Goal: Task Accomplishment & Management: Use online tool/utility

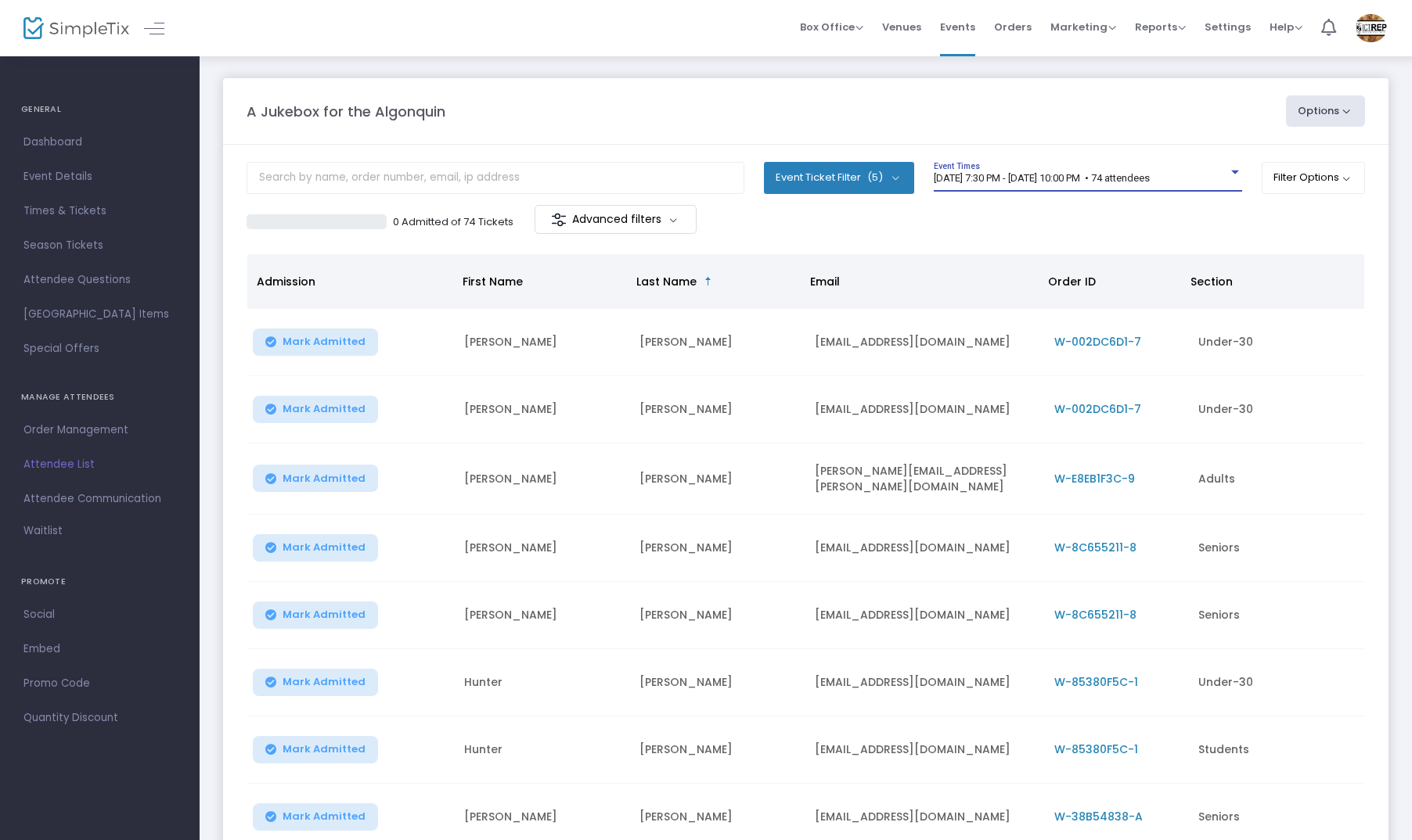
click at [1073, 175] on span "8/15/2025 @ 7:30 PM - 8/15/2025 @ 10:00 PM • 74 attendees" at bounding box center [1042, 178] width 216 height 12
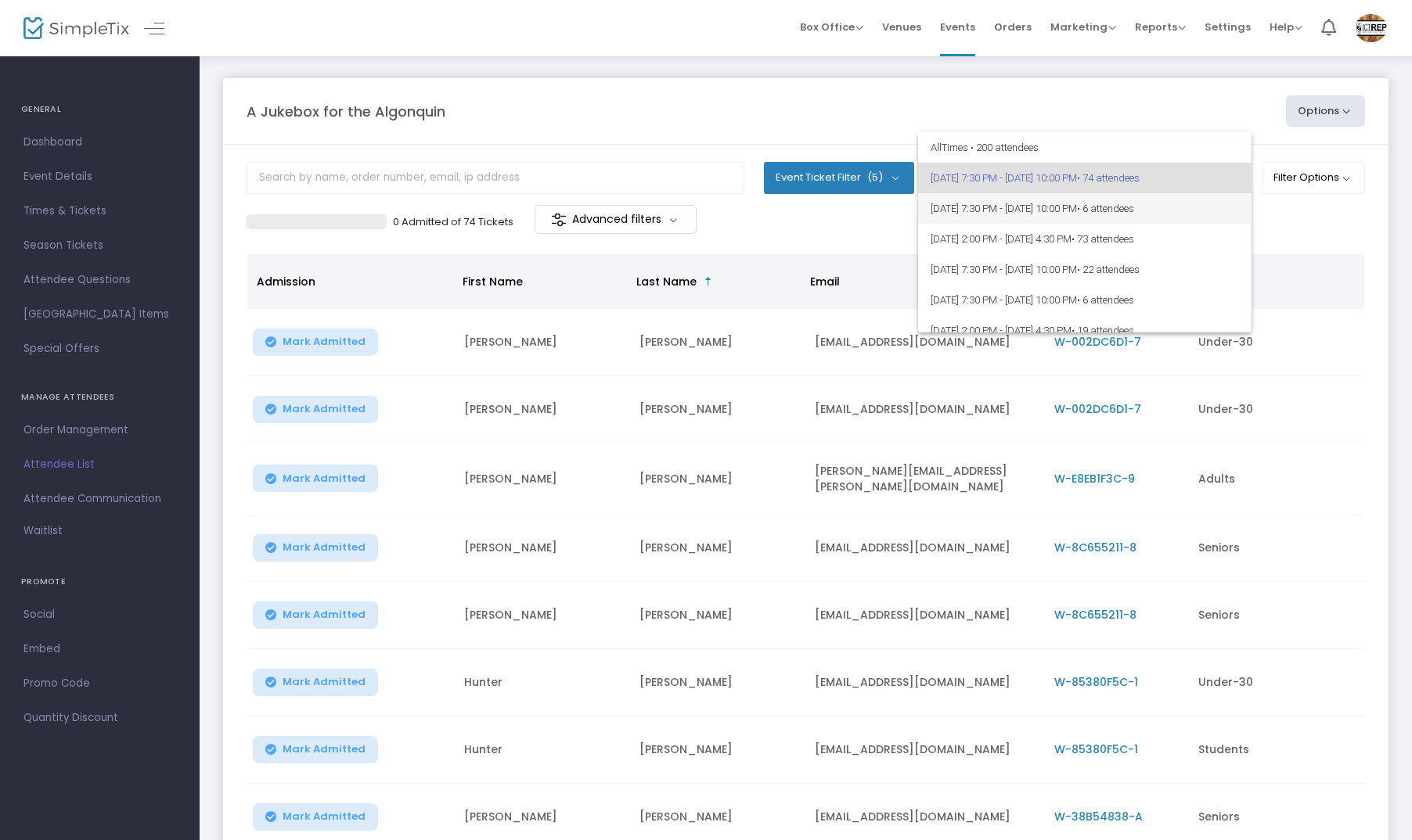
click at [1029, 211] on span "8/16/2025 @ 7:30 PM - 8/16/2025 @ 10:00 PM • 6 attendees" at bounding box center [1085, 208] width 308 height 31
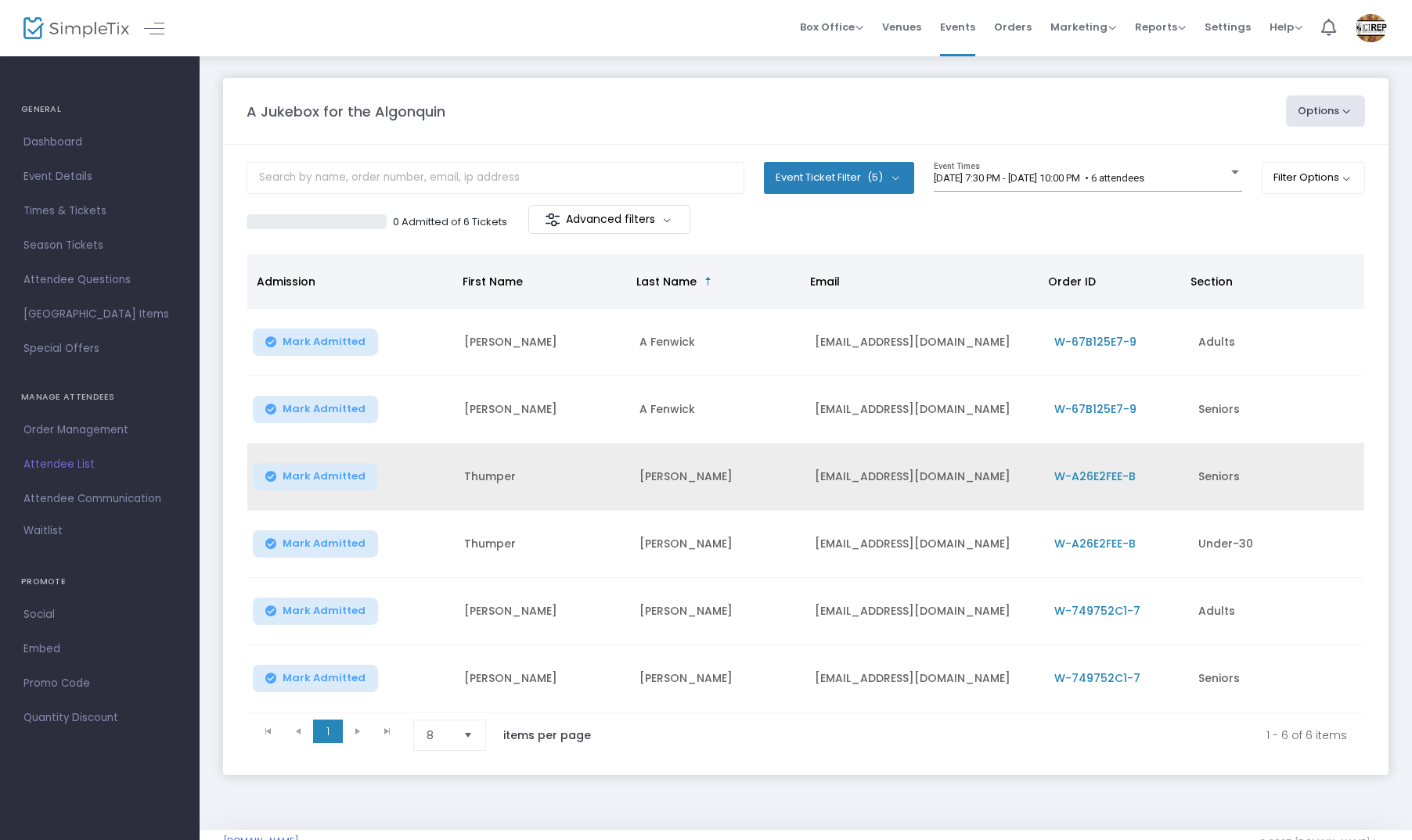
click at [1074, 480] on span "W-A26E2FEE-B" at bounding box center [1095, 477] width 82 height 16
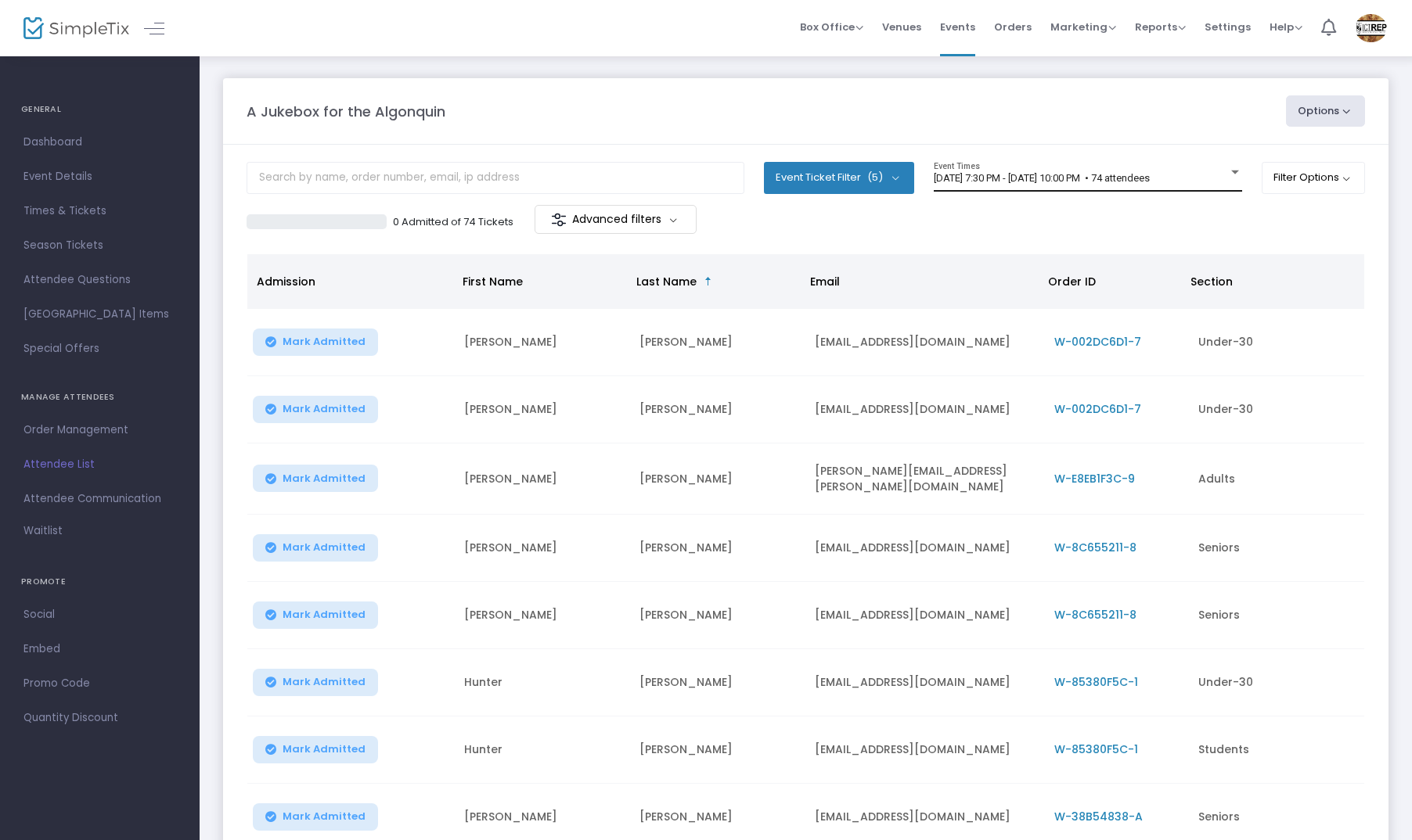
click at [946, 184] on div "[DATE] 7:30 PM - [DATE] 10:00 PM • 74 attendees Event Times" at bounding box center [1088, 176] width 308 height 30
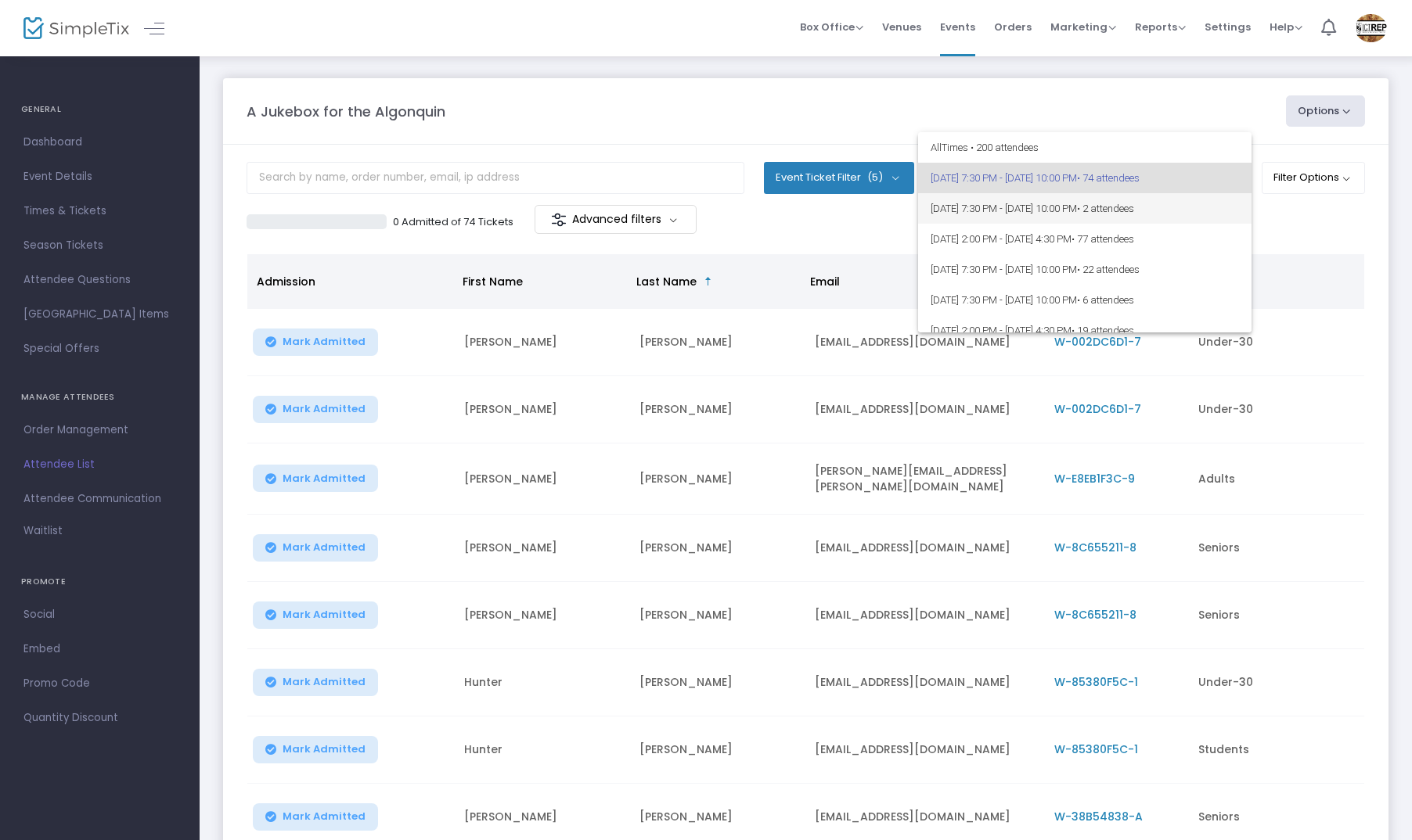
click at [943, 214] on span "8/16/2025 @ 7:30 PM - 8/16/2025 @ 10:00 PM • 2 attendees" at bounding box center [1085, 208] width 308 height 31
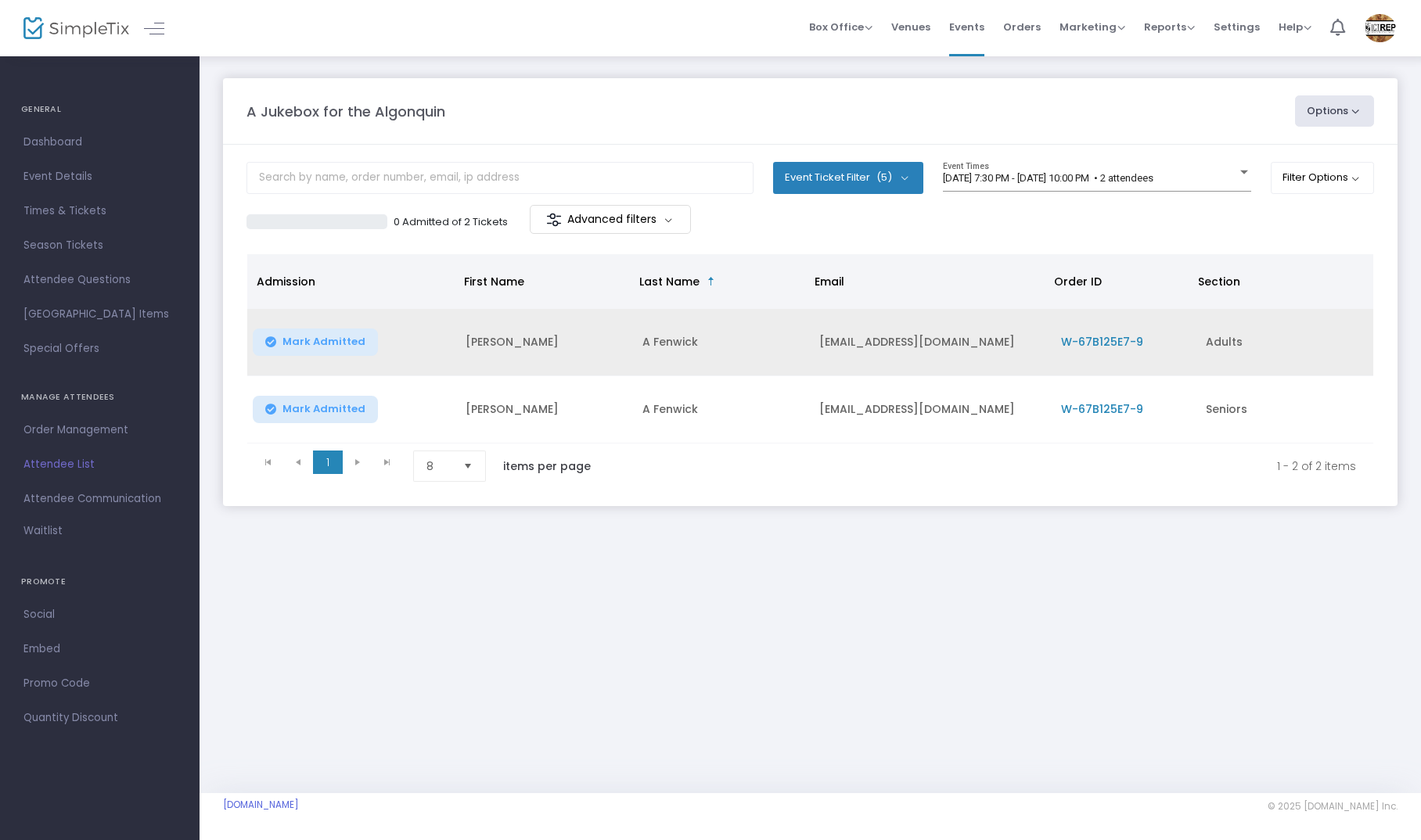
click at [1067, 341] on span "W-67B125E7-9" at bounding box center [1101, 342] width 82 height 16
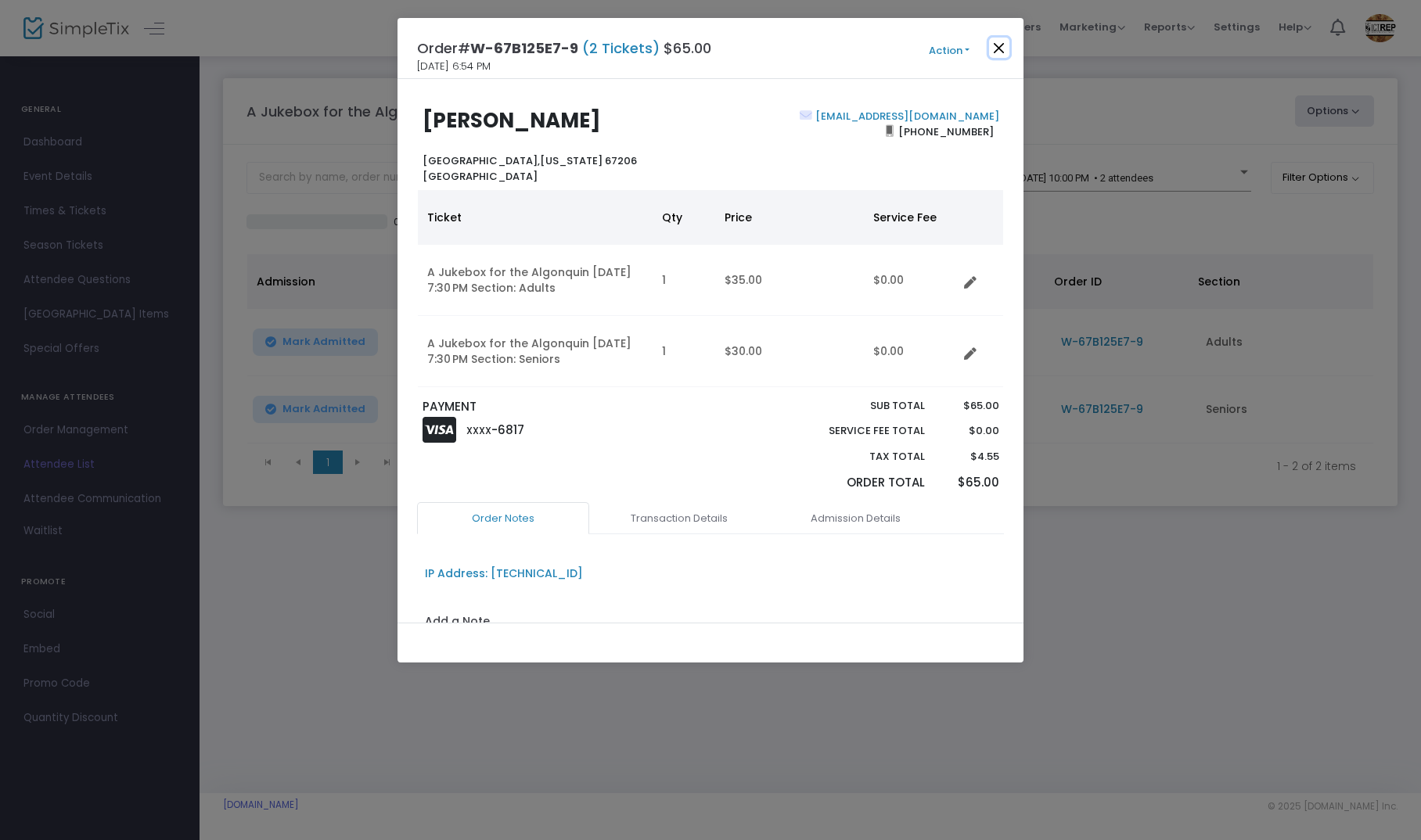
click at [1001, 43] on button "Close" at bounding box center [999, 47] width 21 height 21
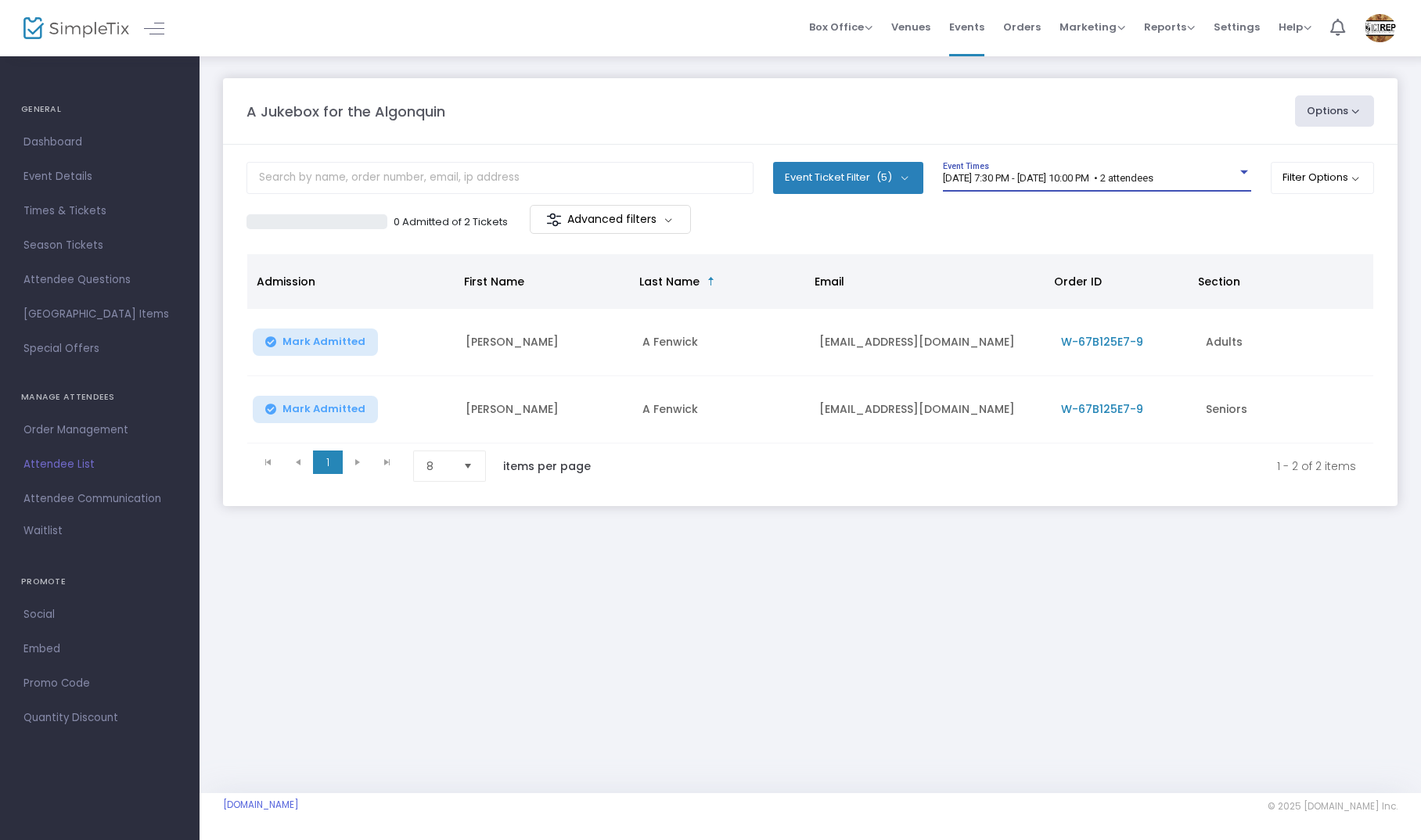
click at [1048, 181] on span "8/16/2025 @ 7:30 PM - 8/16/2025 @ 10:00 PM • 2 attendees" at bounding box center [1048, 178] width 211 height 12
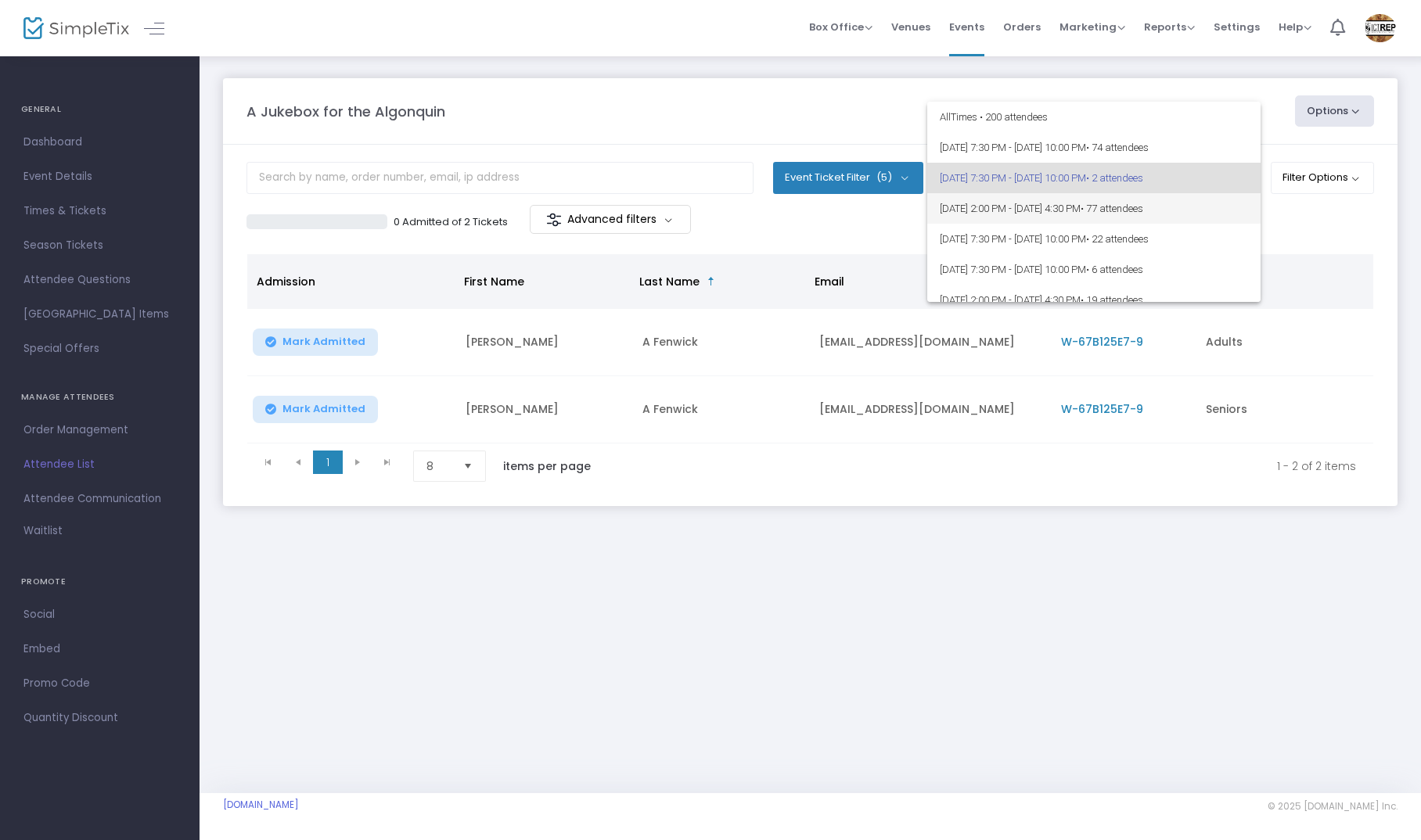
click at [1026, 205] on span "8/17/2025 @ 2:00 PM - 8/17/2025 @ 4:30 PM • 77 attendees" at bounding box center [1093, 208] width 308 height 31
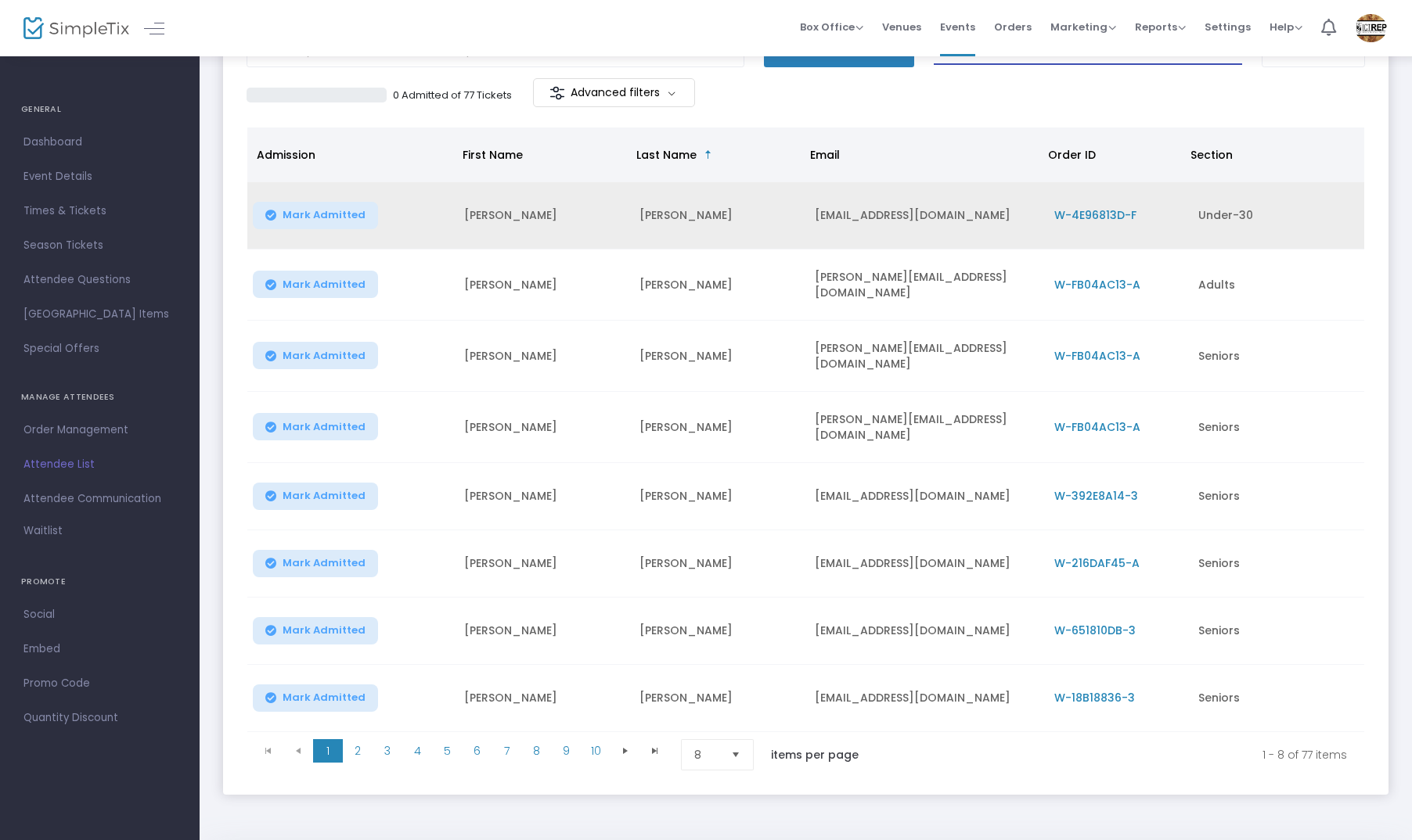
scroll to position [157, 0]
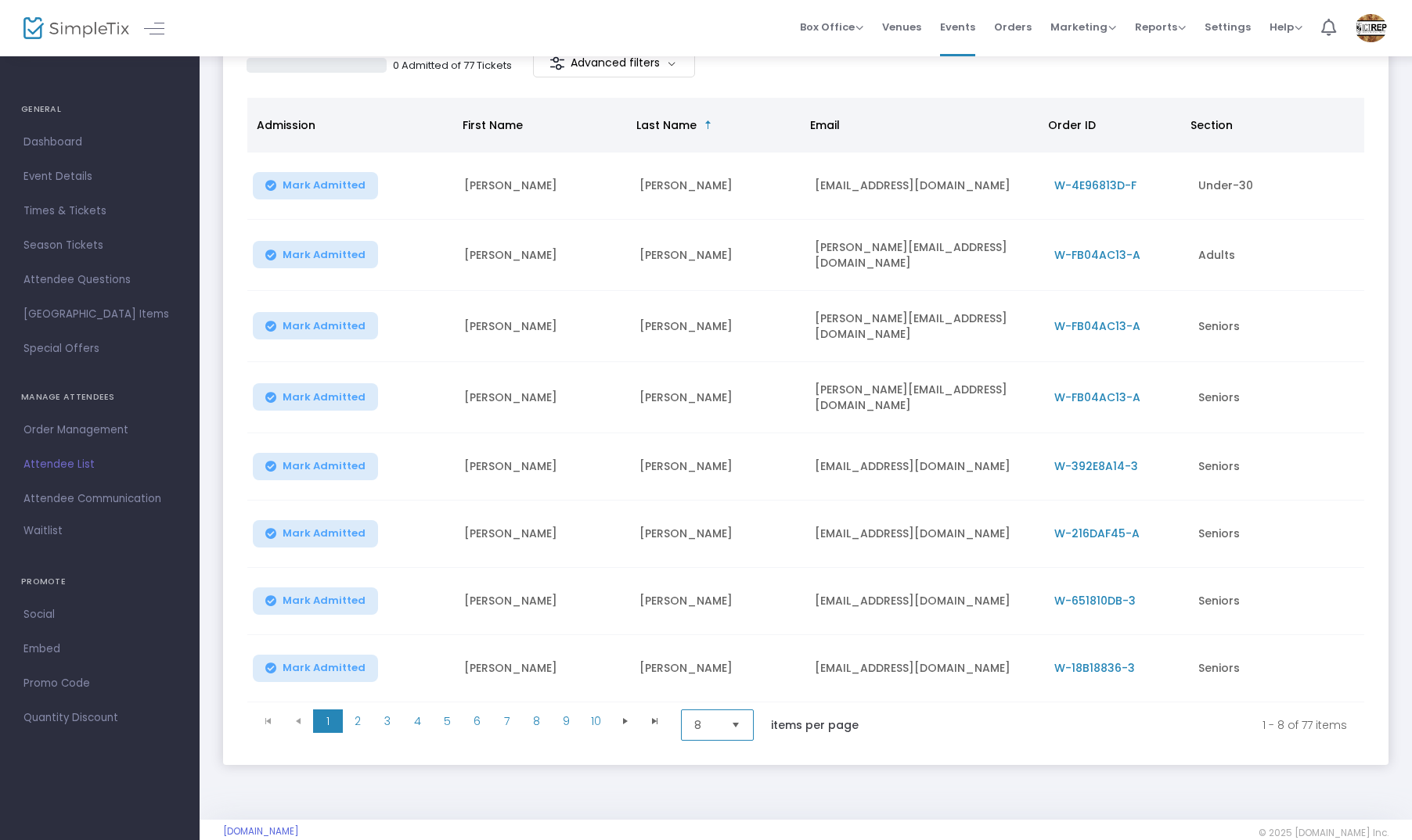
click at [718, 718] on span "8" at bounding box center [706, 726] width 25 height 16
click at [710, 677] on li "100" at bounding box center [719, 678] width 75 height 32
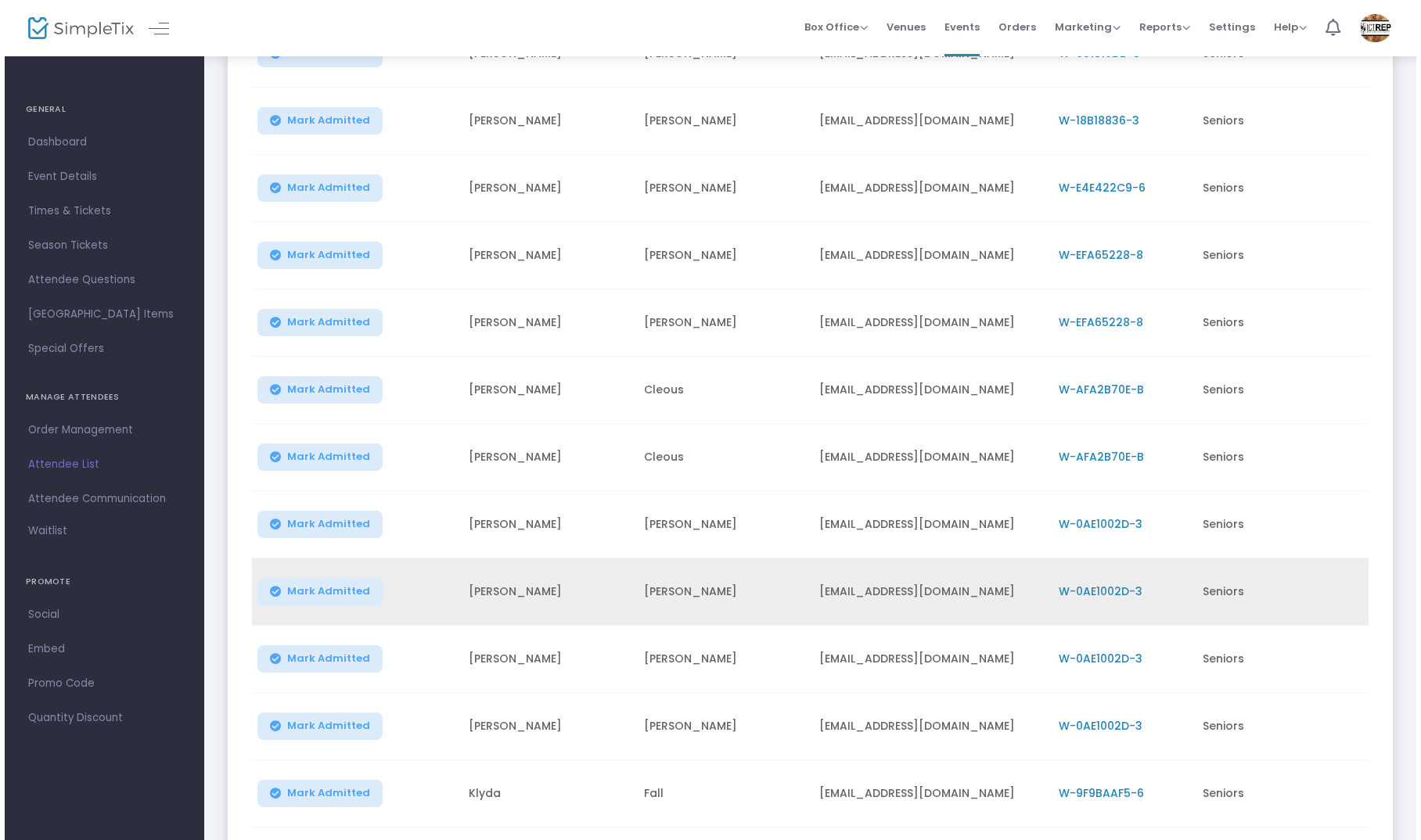
scroll to position [0, 0]
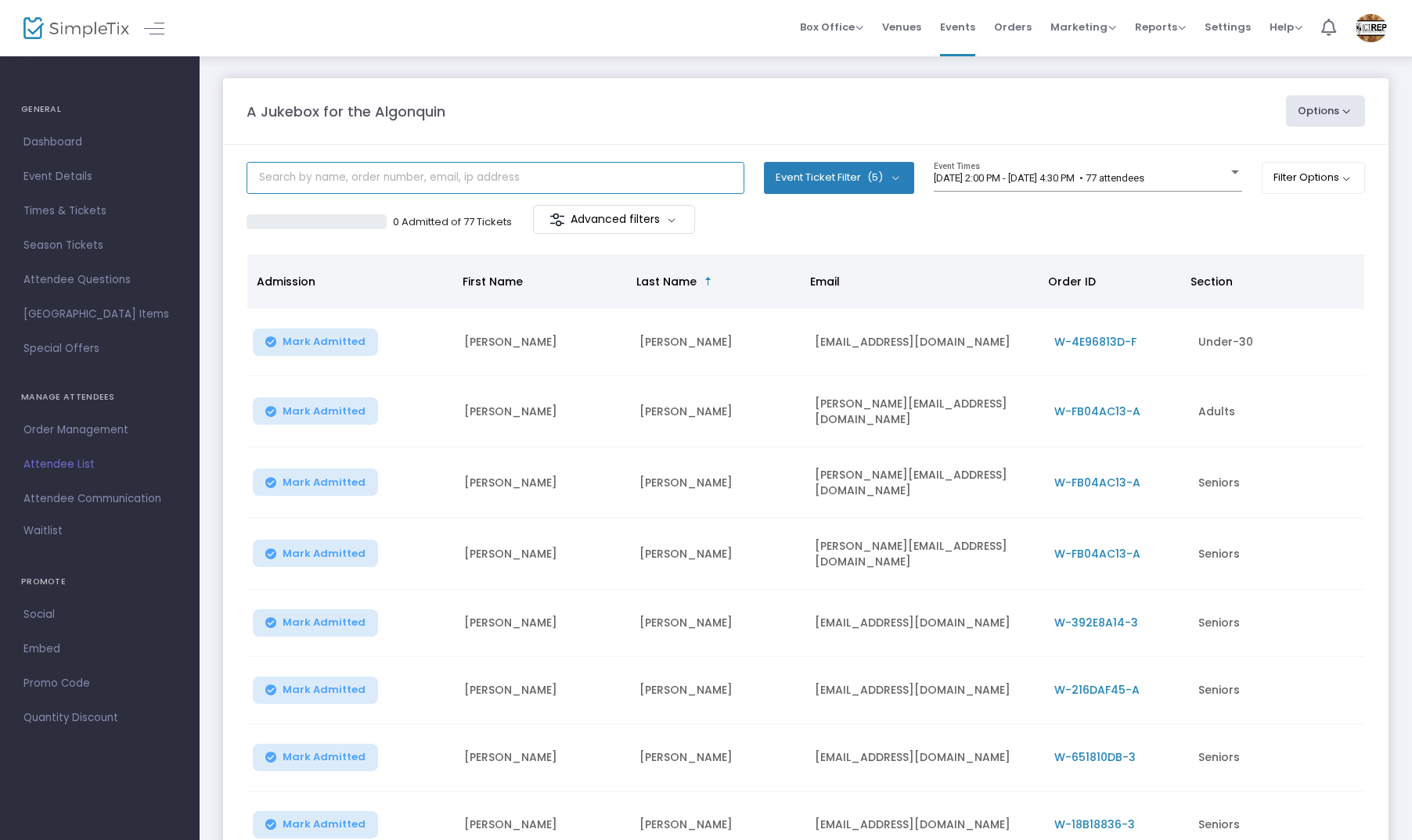
click at [392, 184] on input "text" at bounding box center [495, 177] width 498 height 32
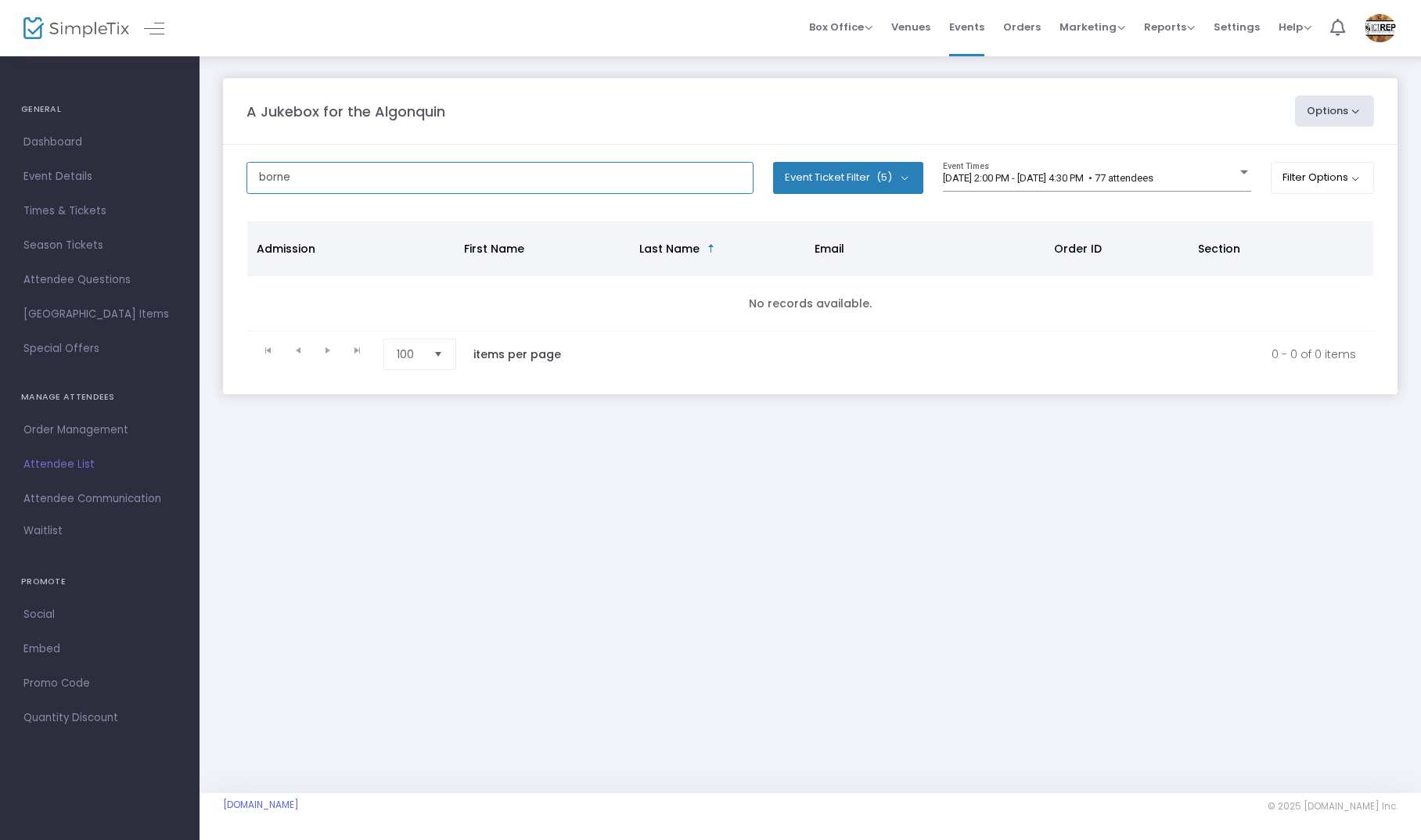
drag, startPoint x: 333, startPoint y: 173, endPoint x: 218, endPoint y: 168, distance: 115.1
click at [218, 168] on div "A Jukebox for the Algonquin Options Export List Print Name Tags Export to Mailc…" at bounding box center [810, 252] width 1221 height 394
click at [972, 182] on span "8/17/2025 @ 2:00 PM - 8/17/2025 @ 4:30 PM • 77 attendees" at bounding box center [1048, 178] width 211 height 12
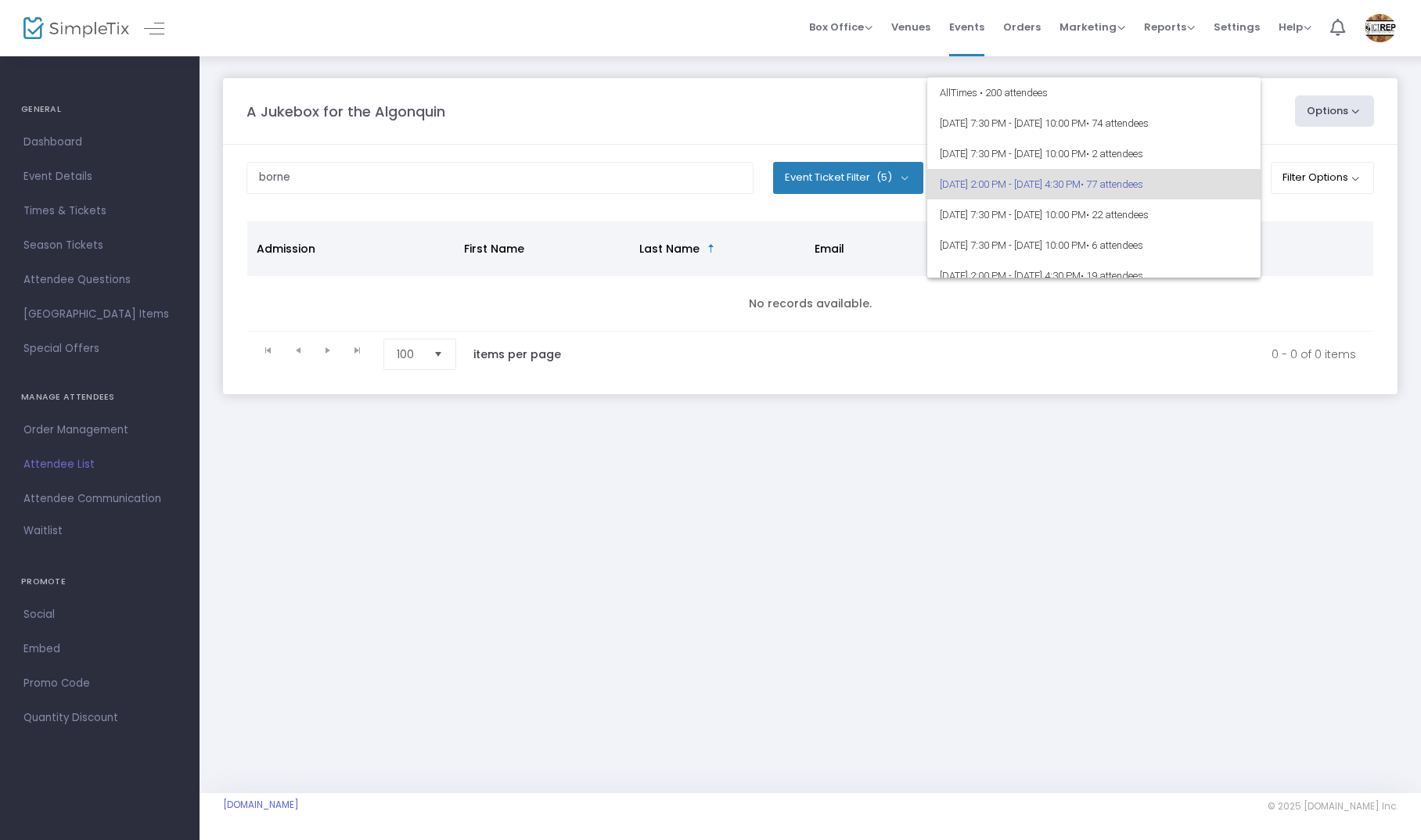
scroll to position [6, 0]
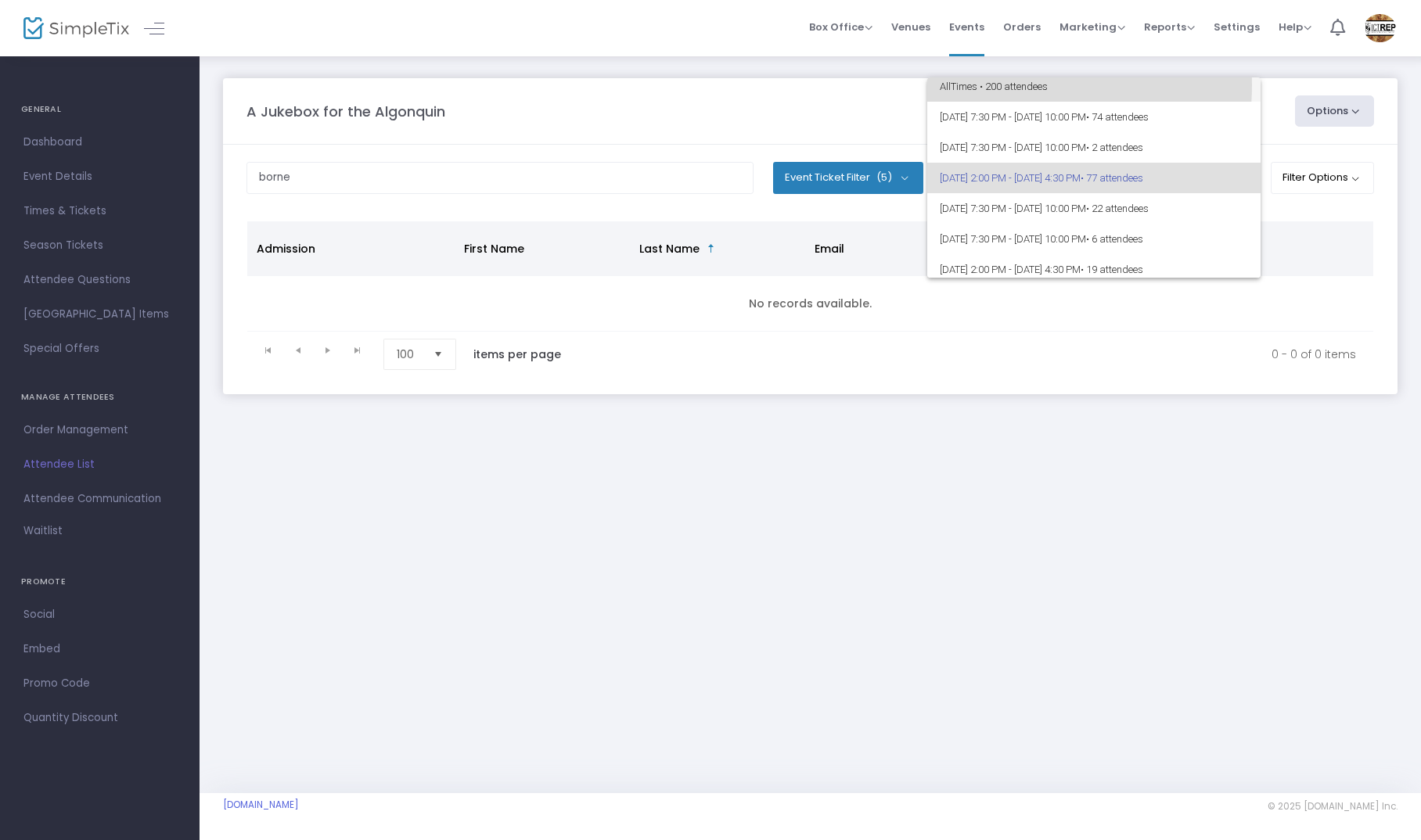
click at [991, 85] on span "All Times • 200 attendees" at bounding box center [1093, 86] width 308 height 31
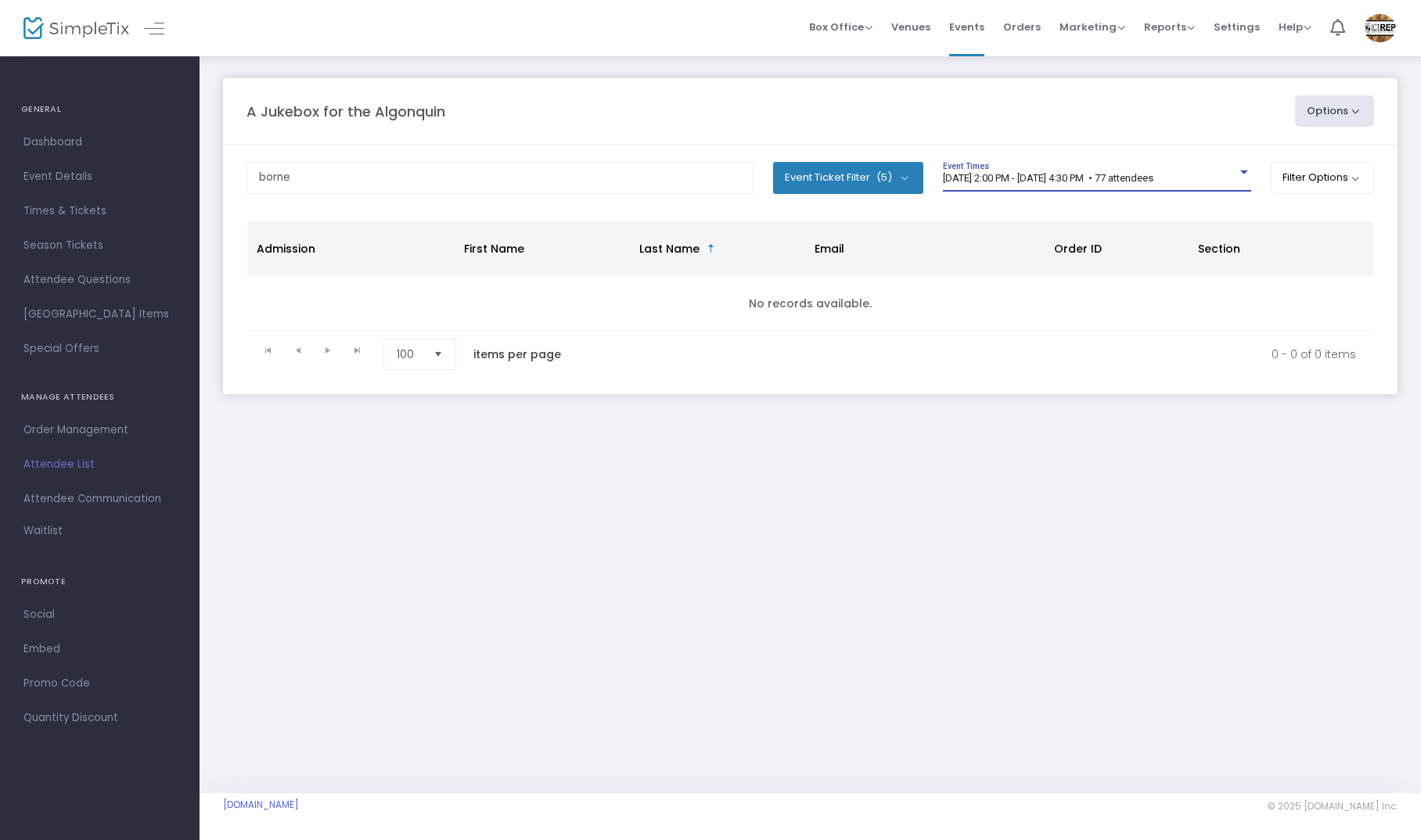
scroll to position [0, 0]
drag, startPoint x: 323, startPoint y: 180, endPoint x: 169, endPoint y: 178, distance: 154.0
click at [169, 178] on div "GENERAL Dashboard Event Details Times & Tickets Season Passes Season Tickets Cu…" at bounding box center [710, 420] width 1421 height 840
drag, startPoint x: 343, startPoint y: 175, endPoint x: 182, endPoint y: 173, distance: 161.0
click at [182, 173] on div "GENERAL Dashboard Event Details Times & Tickets Season Passes Season Tickets Cu…" at bounding box center [710, 420] width 1421 height 840
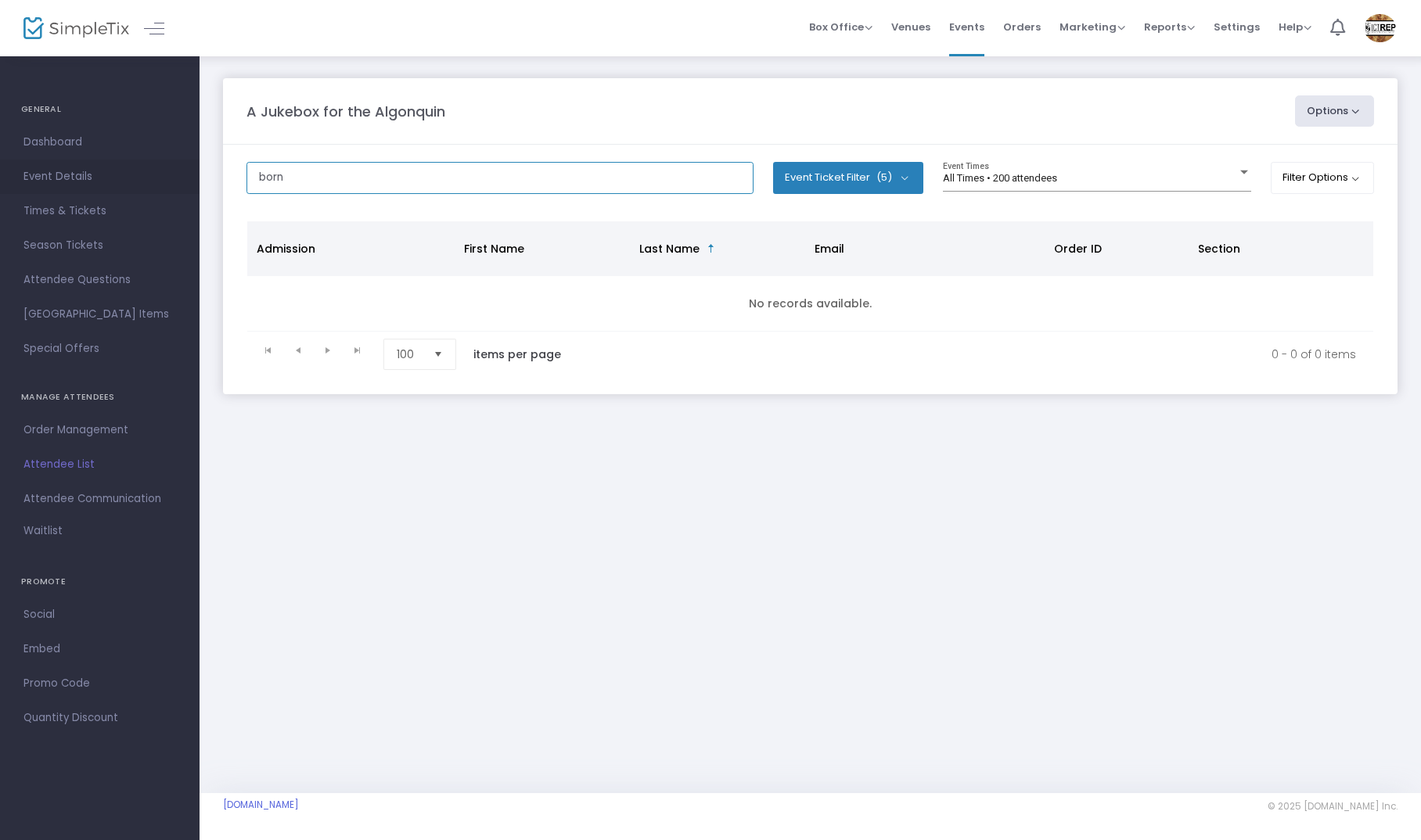
type input "born"
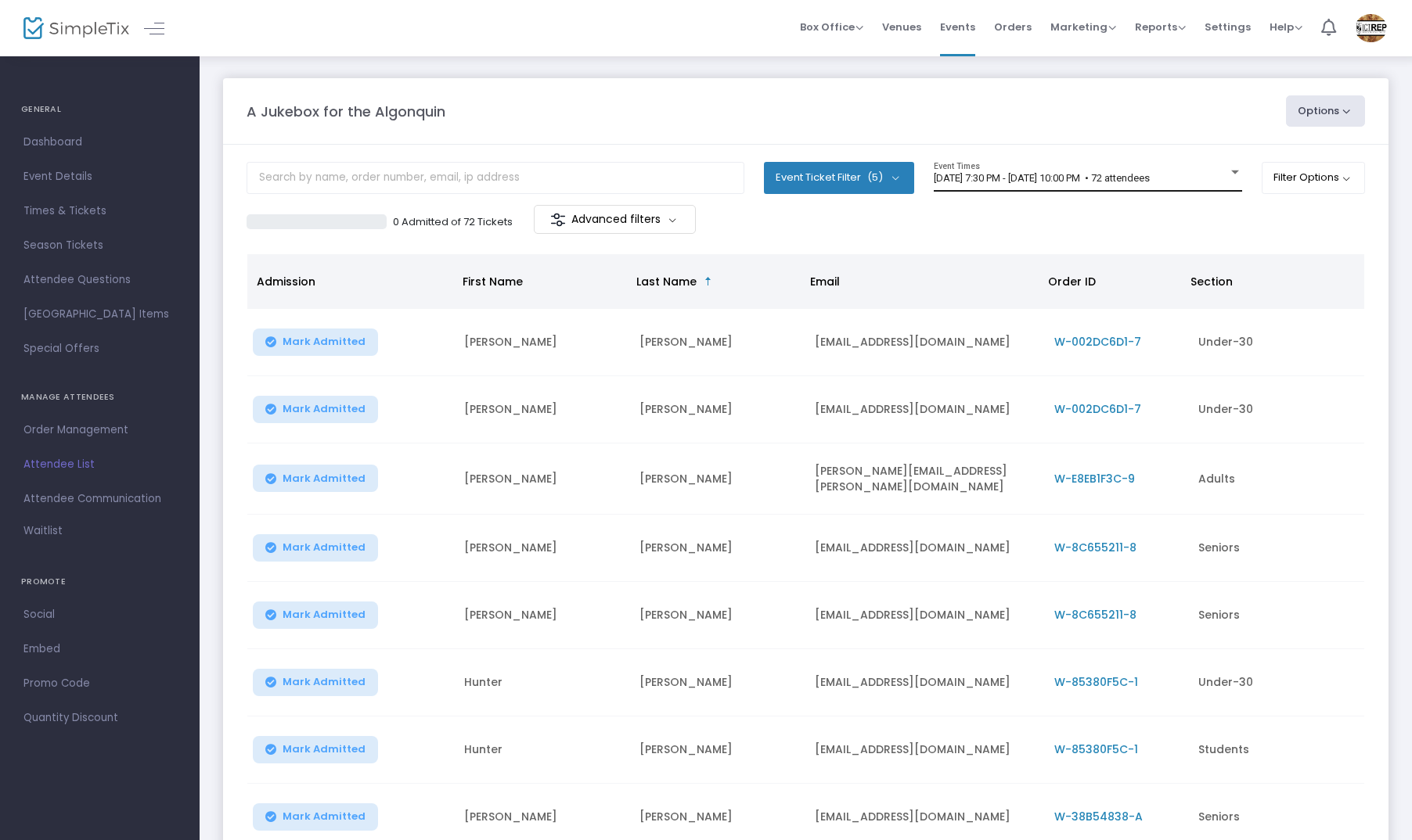
click at [1013, 179] on span "[DATE] 7:30 PM - [DATE] 10:00 PM • 72 attendees" at bounding box center [1042, 178] width 216 height 12
click at [1150, 177] on span "[DATE] 7:30 PM - [DATE] 10:00 PM • 72 attendees" at bounding box center [1042, 178] width 216 height 12
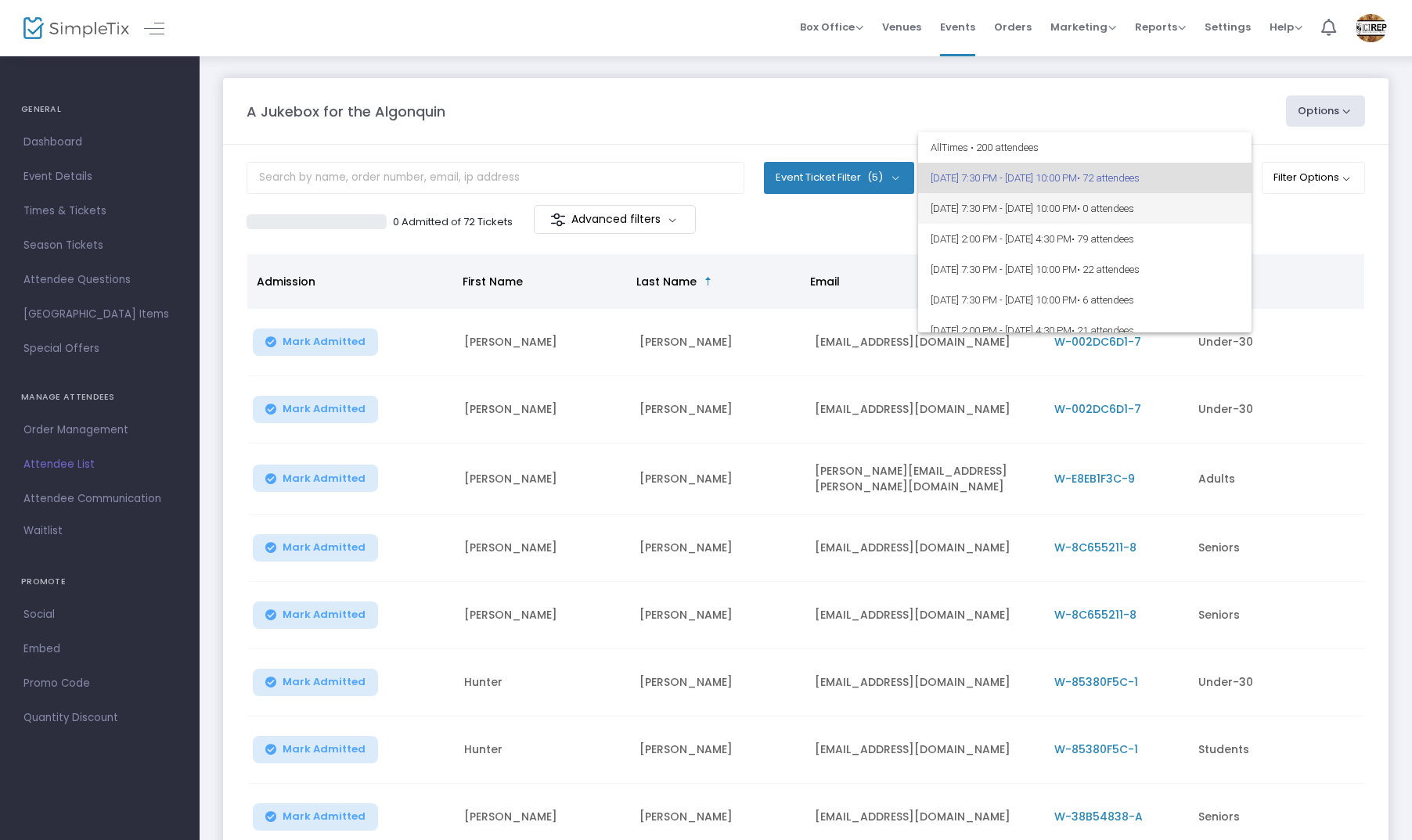
click at [1134, 208] on span "• 0 attendees" at bounding box center [1106, 209] width 57 height 12
